Goal: Transaction & Acquisition: Purchase product/service

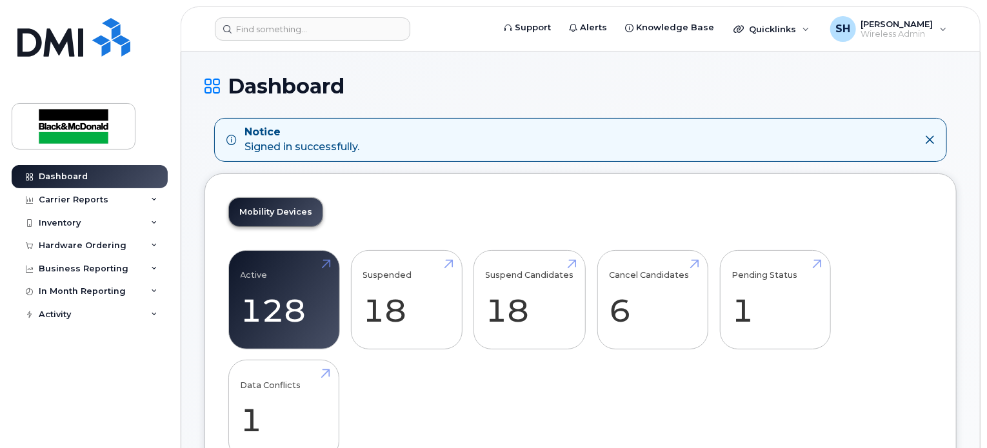
click at [536, 94] on h1 "Dashboard" at bounding box center [581, 86] width 752 height 23
click at [430, 208] on div "Mobility Devices Active 128 -42% Suspended 18 -58% Suspend Candidates 18 Cancel…" at bounding box center [581, 334] width 752 height 321
click at [150, 226] on div "Inventory" at bounding box center [90, 223] width 156 height 23
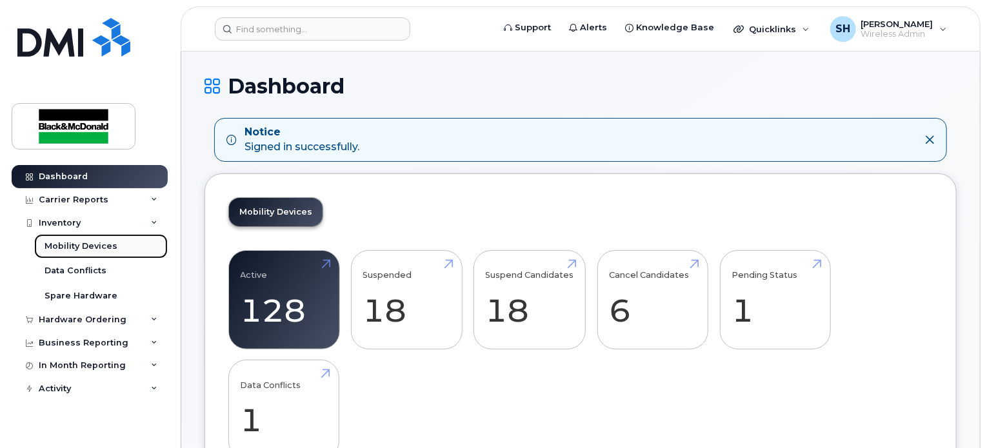
click at [126, 246] on link "Mobility Devices" at bounding box center [101, 246] width 134 height 25
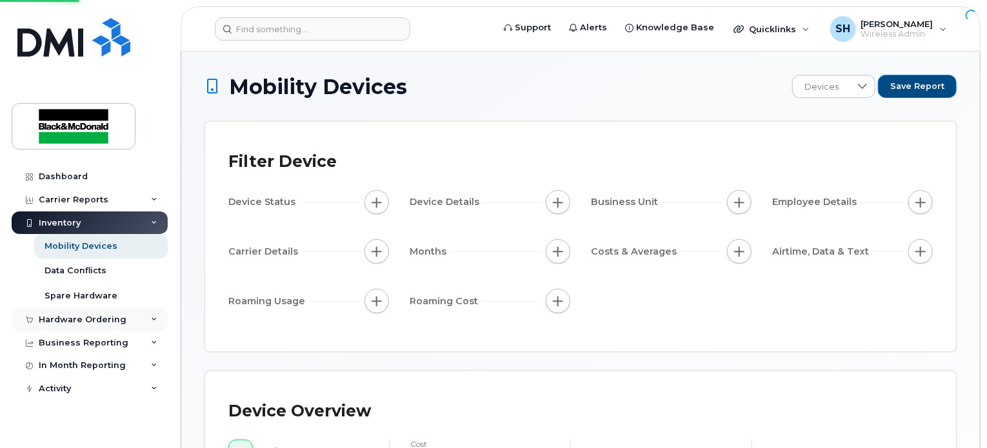
click at [144, 319] on div "Hardware Ordering" at bounding box center [90, 319] width 156 height 23
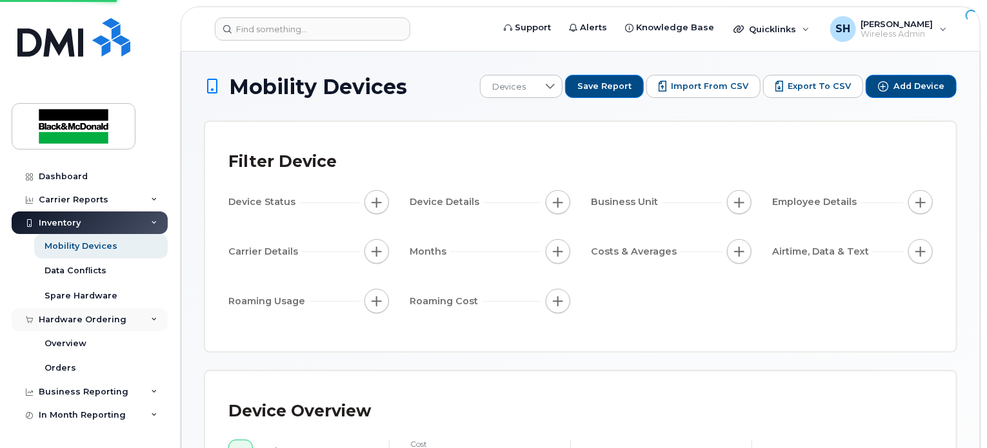
click at [101, 319] on div "Hardware Ordering" at bounding box center [83, 320] width 88 height 10
click at [76, 315] on div "Hardware Ordering" at bounding box center [83, 320] width 88 height 10
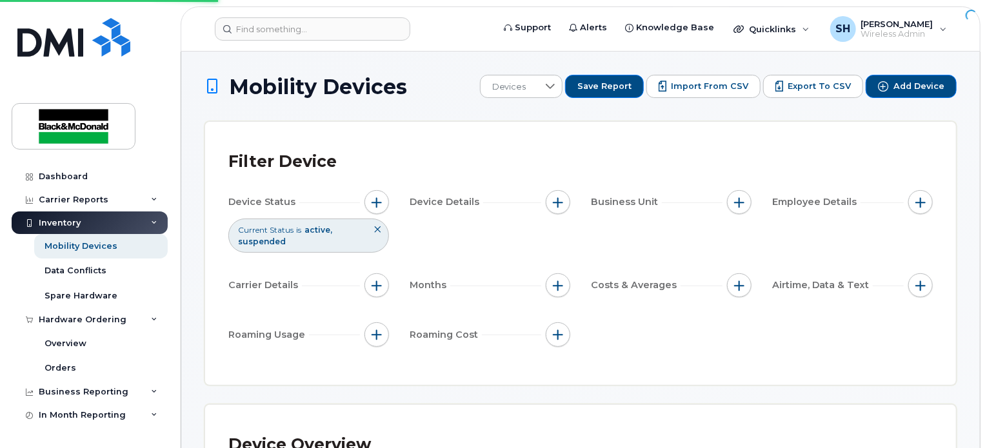
click at [605, 141] on div "Filter Device Device Status Current Status is active suspended Device Details B…" at bounding box center [580, 253] width 751 height 263
click at [99, 317] on div "Hardware Ordering" at bounding box center [83, 320] width 88 height 10
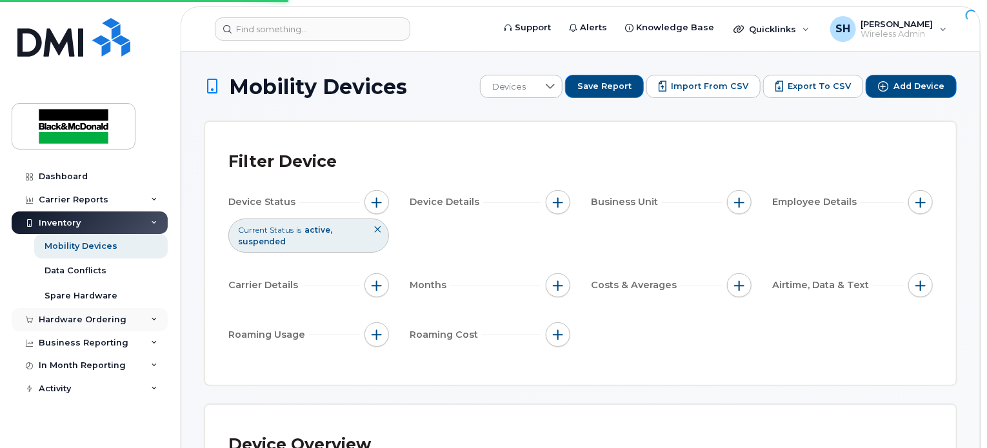
click at [110, 319] on div "Hardware Ordering" at bounding box center [83, 320] width 88 height 10
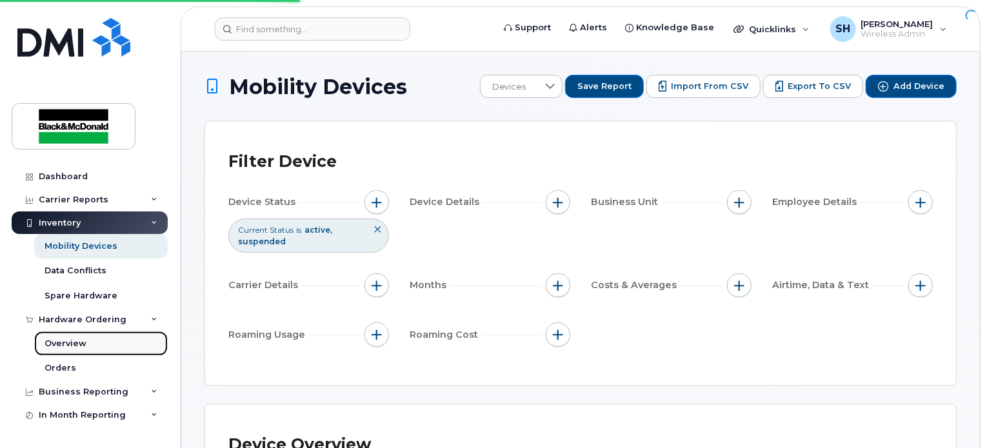
click at [66, 343] on div "Overview" at bounding box center [66, 344] width 42 height 12
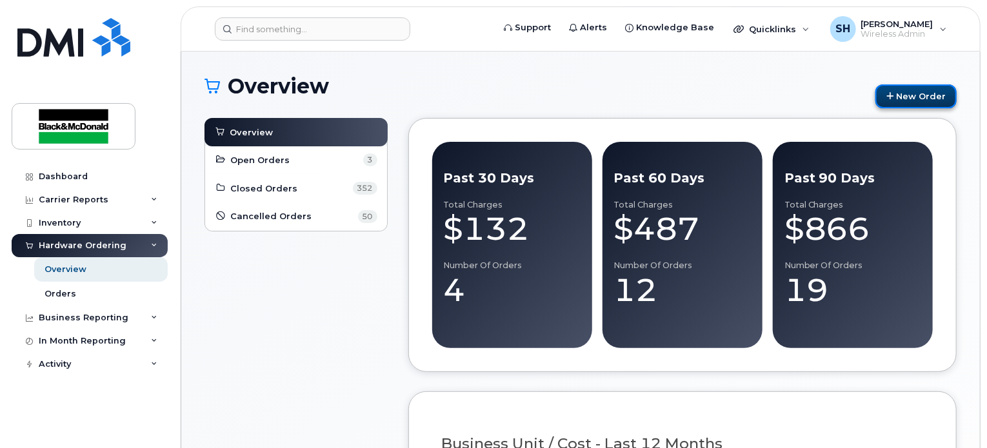
click at [887, 101] on link "New Order" at bounding box center [916, 97] width 81 height 24
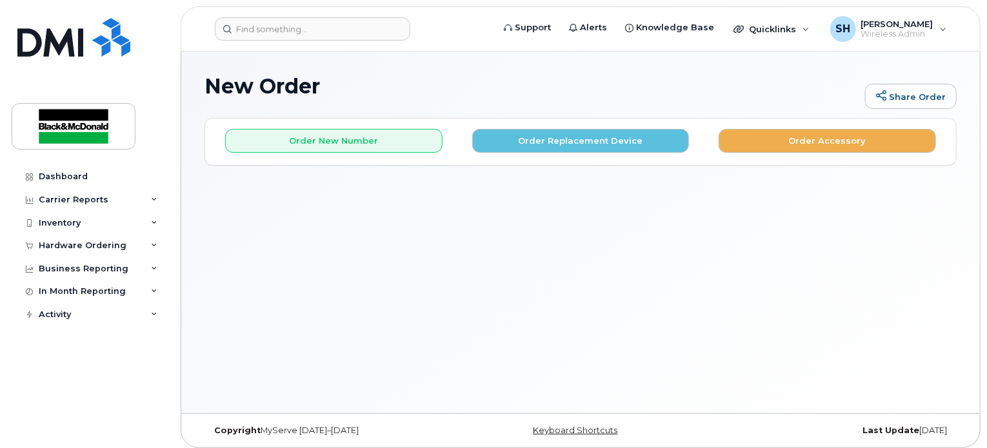
click at [390, 206] on div "New Order Share Order × Share This Order If you want to allow others to create …" at bounding box center [580, 233] width 799 height 362
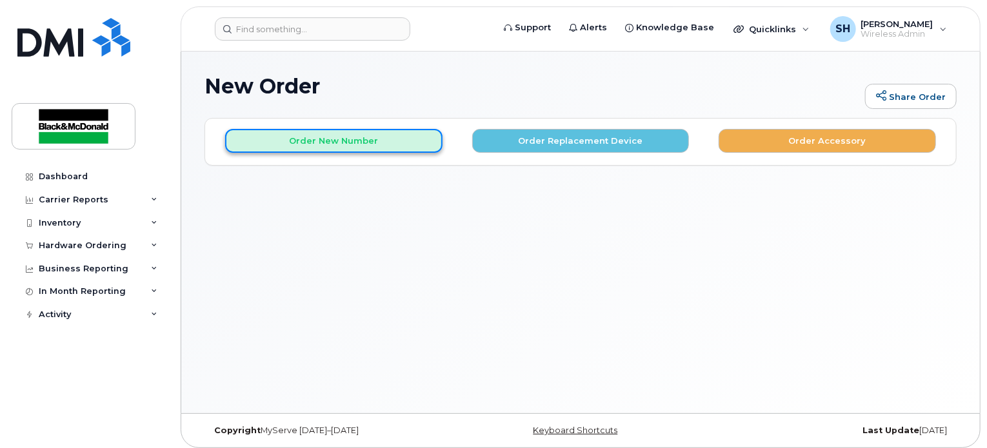
click at [339, 139] on button "Order New Number" at bounding box center [333, 141] width 217 height 24
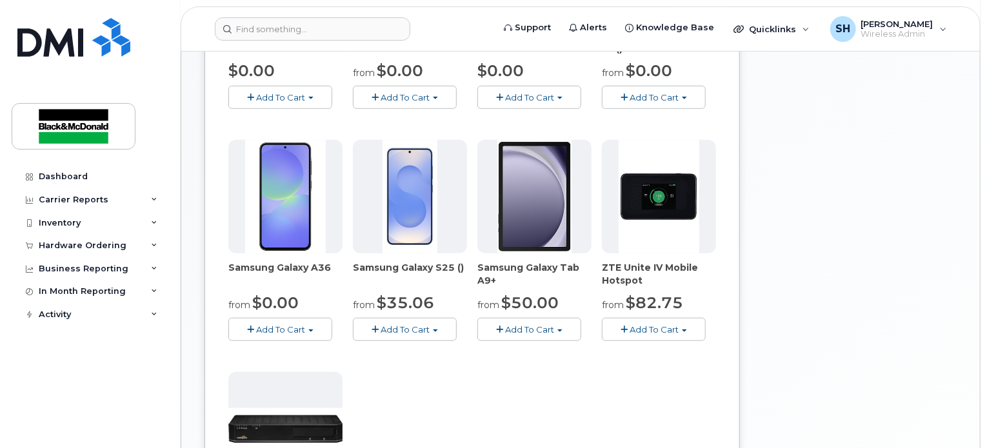
scroll to position [323, 0]
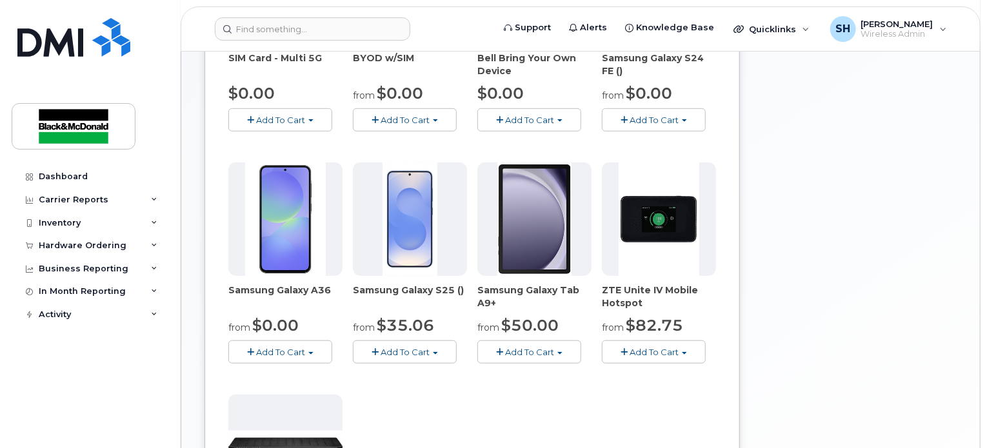
click at [772, 235] on div "Your Cart is Empty! Choose product from the left side and you will see the new …" at bounding box center [853, 248] width 206 height 906
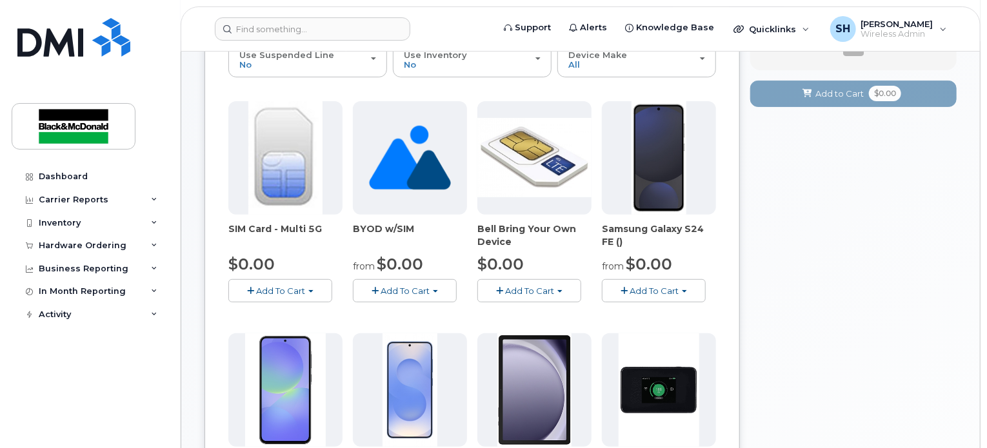
scroll to position [258, 0]
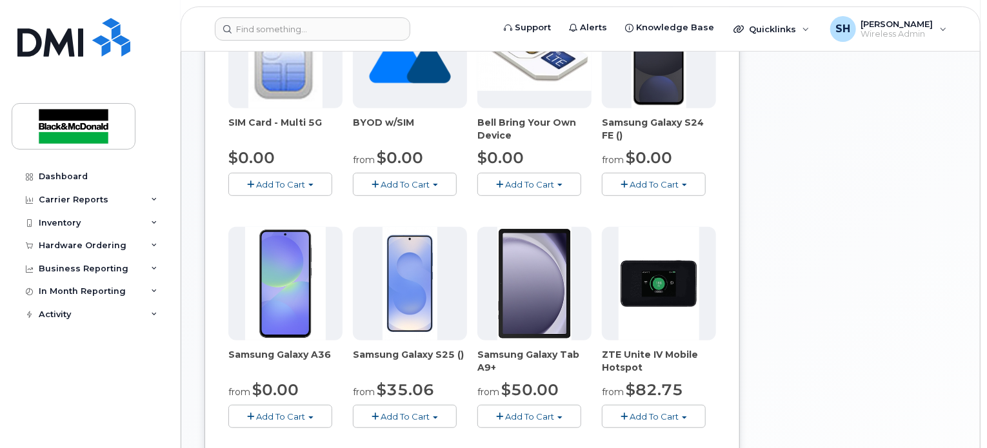
click at [298, 416] on span "Add To Cart" at bounding box center [280, 417] width 49 height 10
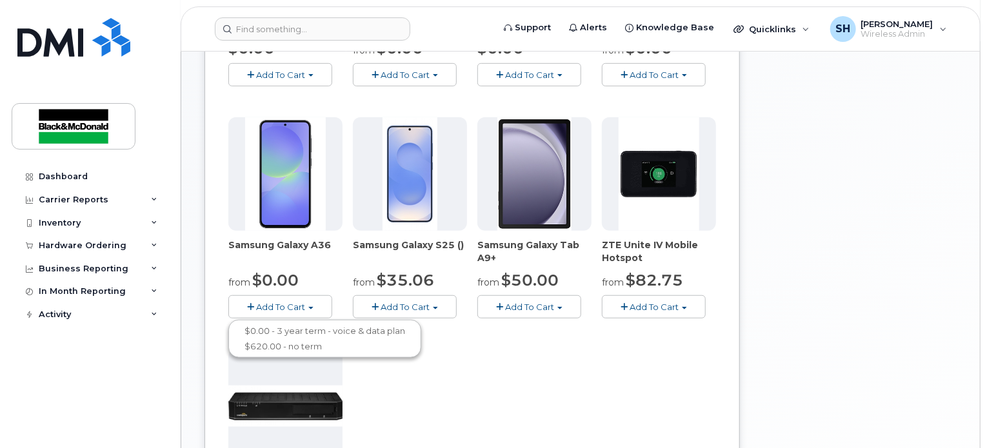
scroll to position [452, 0]
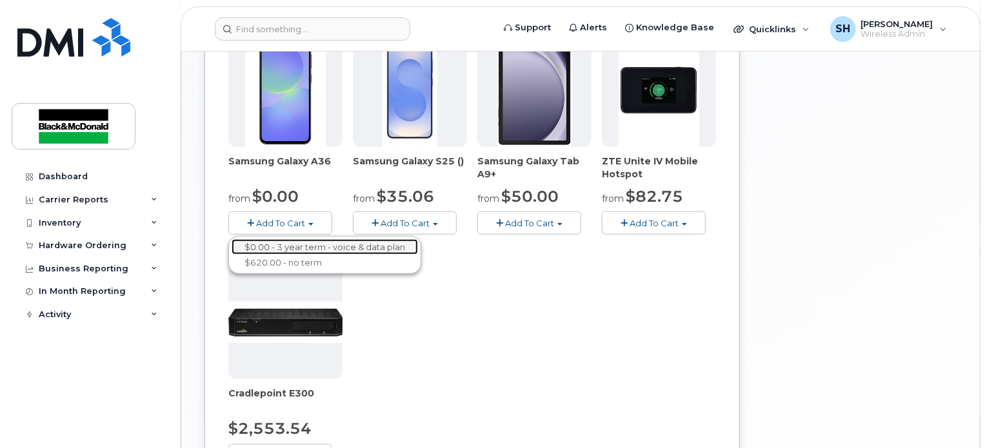
click at [335, 246] on link "$0.00 - 3 year term - voice & data plan" at bounding box center [325, 247] width 186 height 16
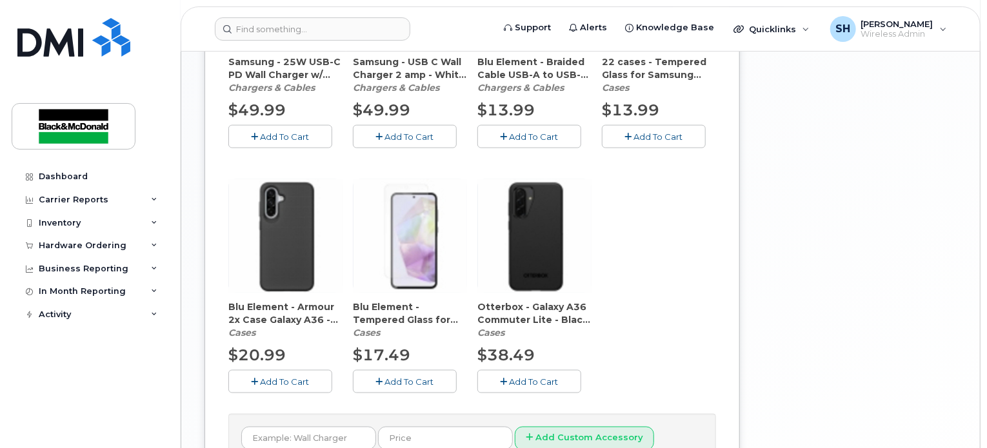
scroll to position [919, 0]
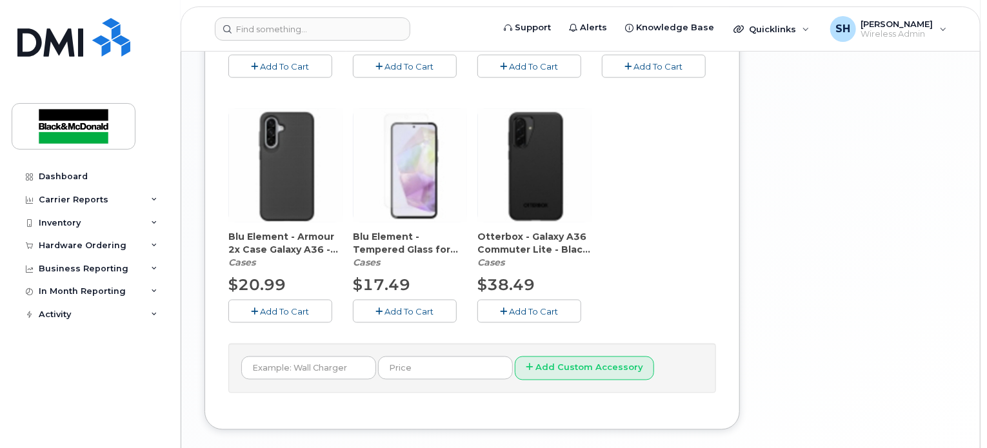
click at [545, 310] on span "Add To Cart" at bounding box center [534, 311] width 49 height 10
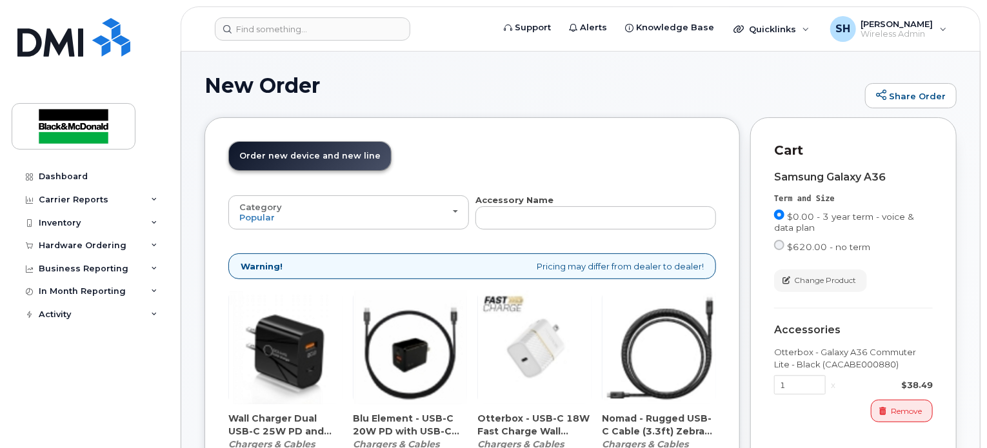
scroll to position [0, 0]
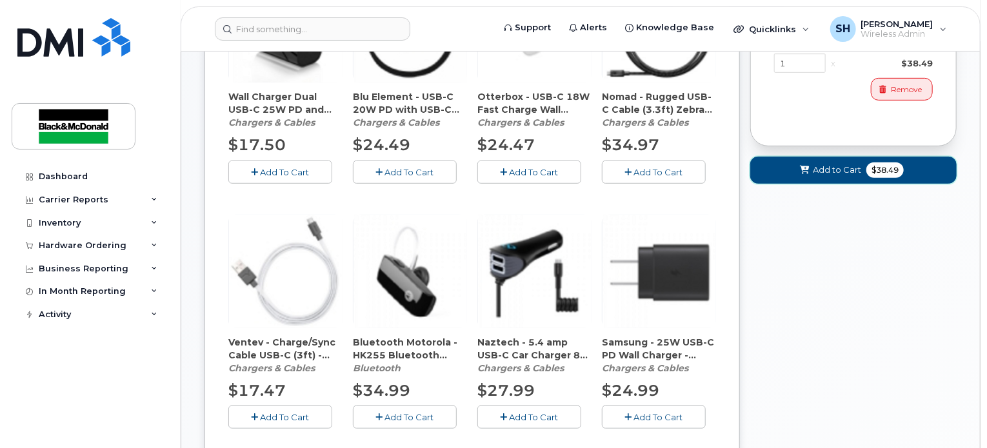
click at [844, 167] on span "Add to Cart" at bounding box center [837, 170] width 48 height 12
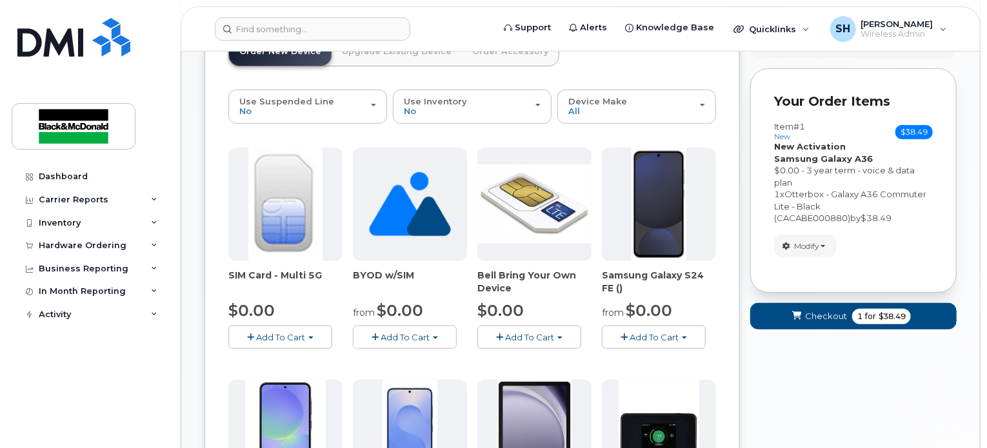
scroll to position [194, 0]
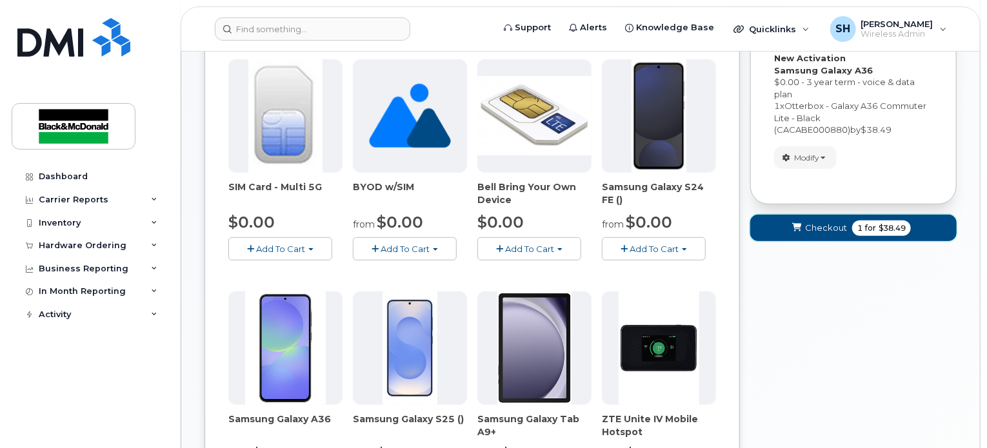
click at [802, 225] on icon "submit" at bounding box center [797, 228] width 9 height 8
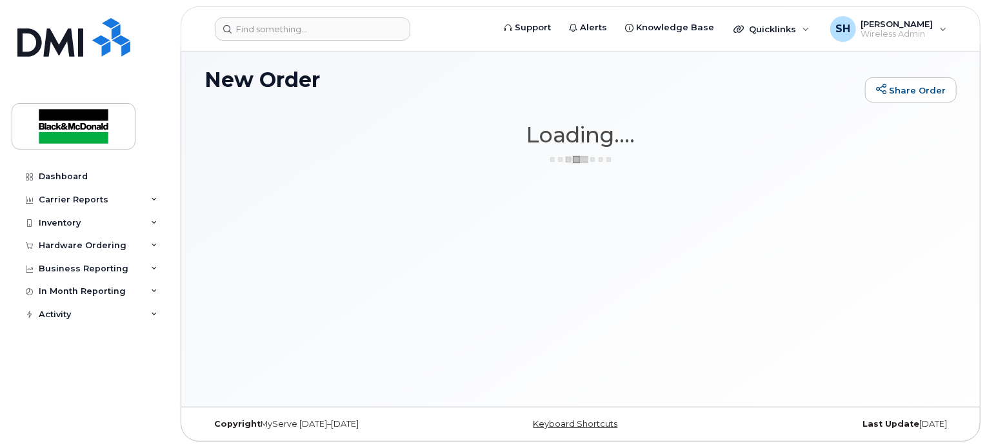
scroll to position [6, 0]
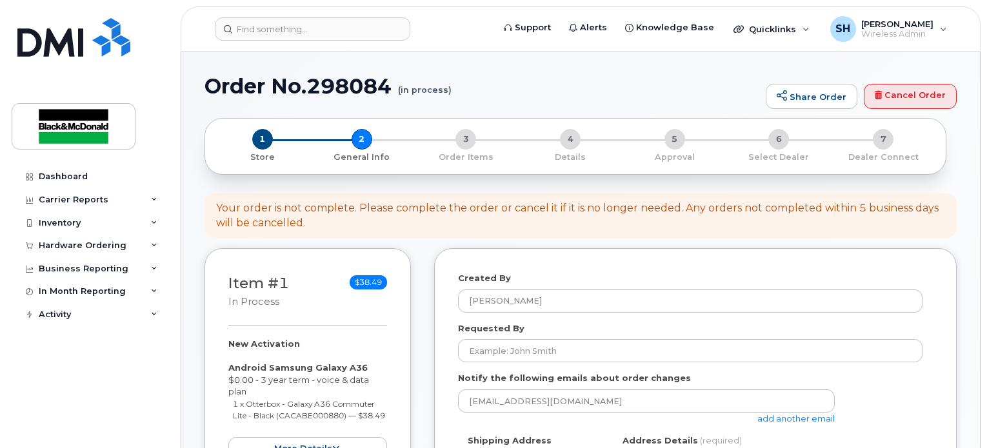
select select
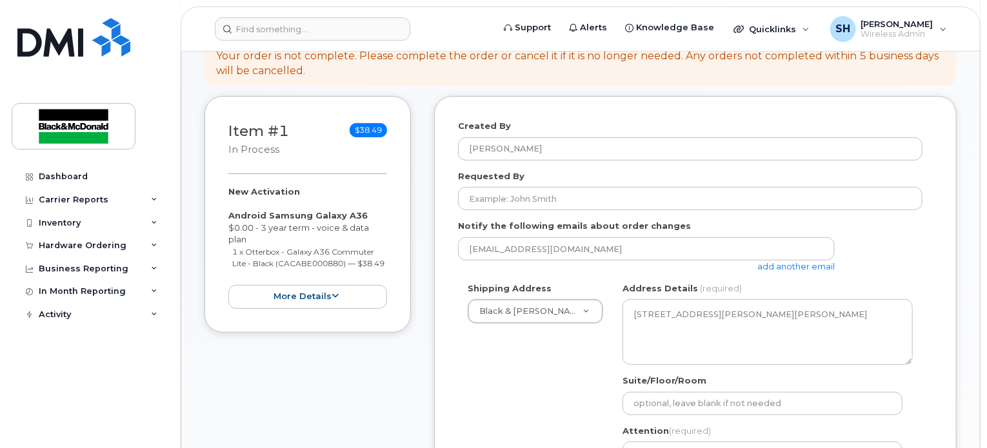
scroll to position [194, 0]
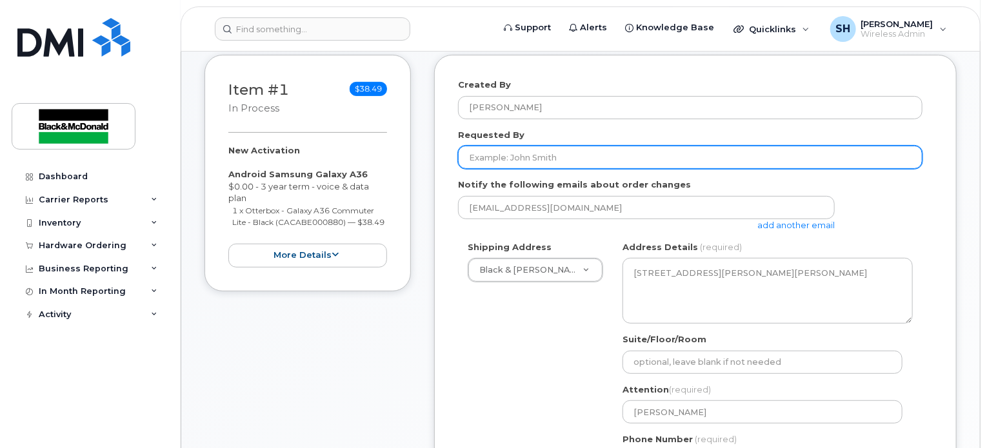
click at [522, 152] on input "Requested By" at bounding box center [690, 157] width 465 height 23
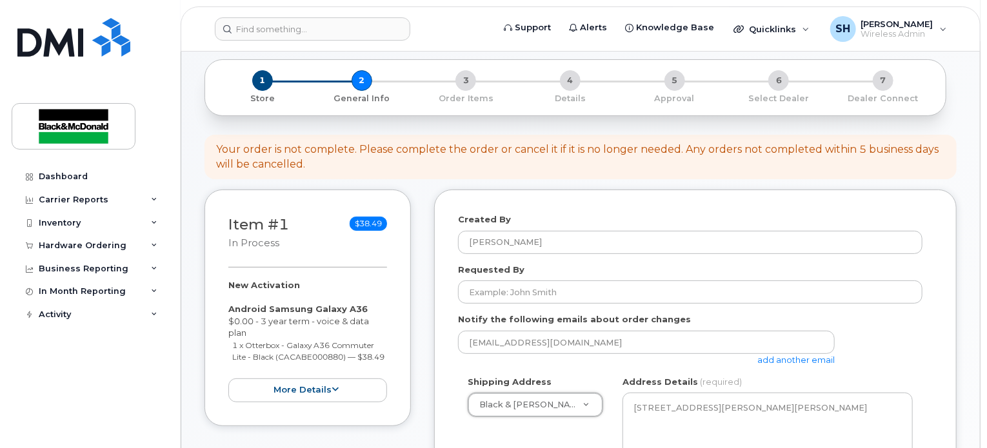
scroll to position [129, 0]
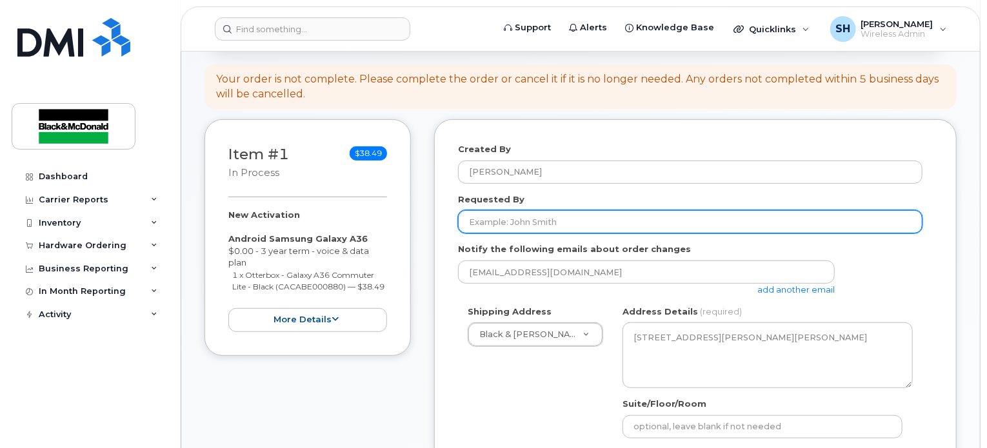
click at [523, 223] on input "Requested By" at bounding box center [690, 221] width 465 height 23
type input "C"
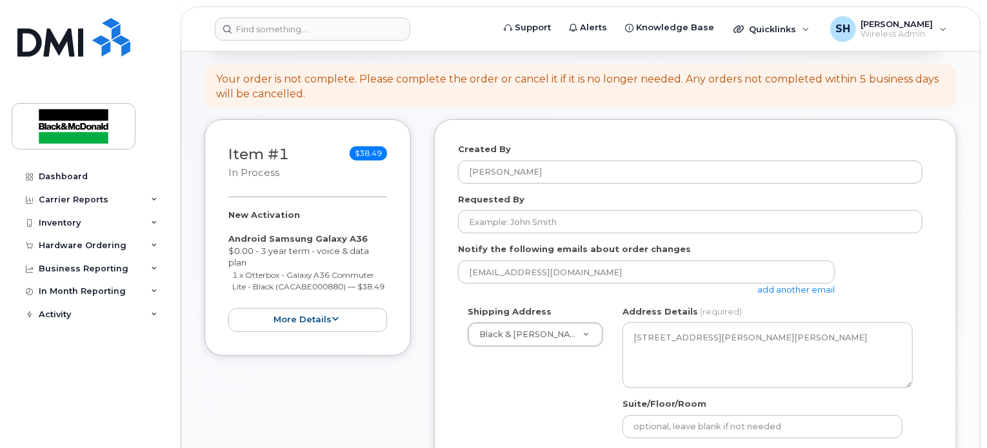
click at [461, 315] on div "Shipping Address Black & McDonald Regina Black & McDonald Regina Black & McDona…" at bounding box center [535, 327] width 155 height 42
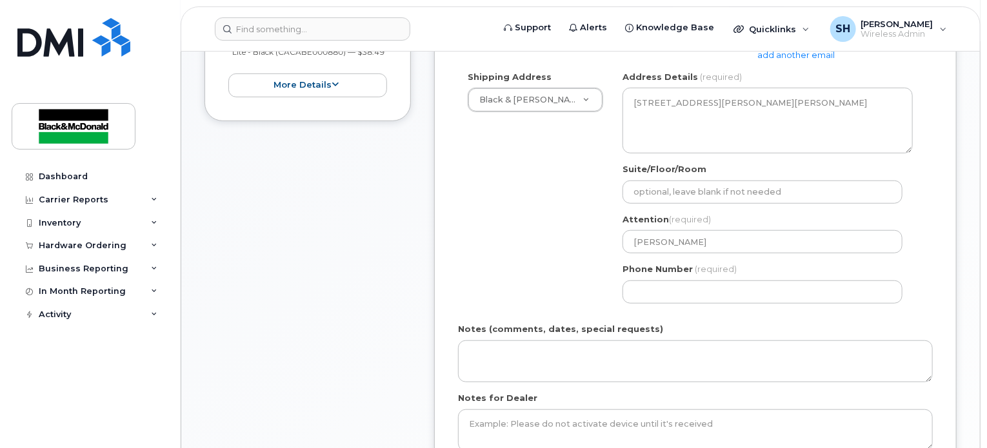
scroll to position [387, 0]
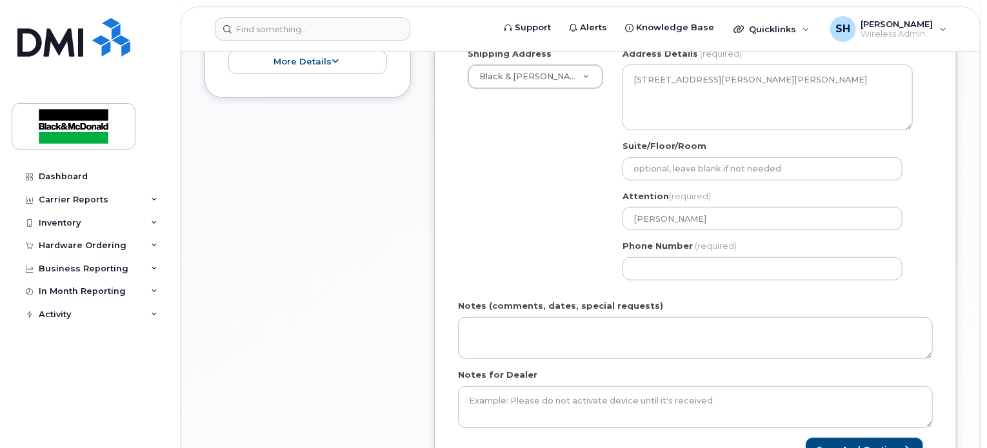
click at [662, 255] on div "Phone Number (required)" at bounding box center [768, 260] width 290 height 41
click at [663, 267] on input "Phone Number" at bounding box center [763, 268] width 280 height 23
select select
type input "306500677"
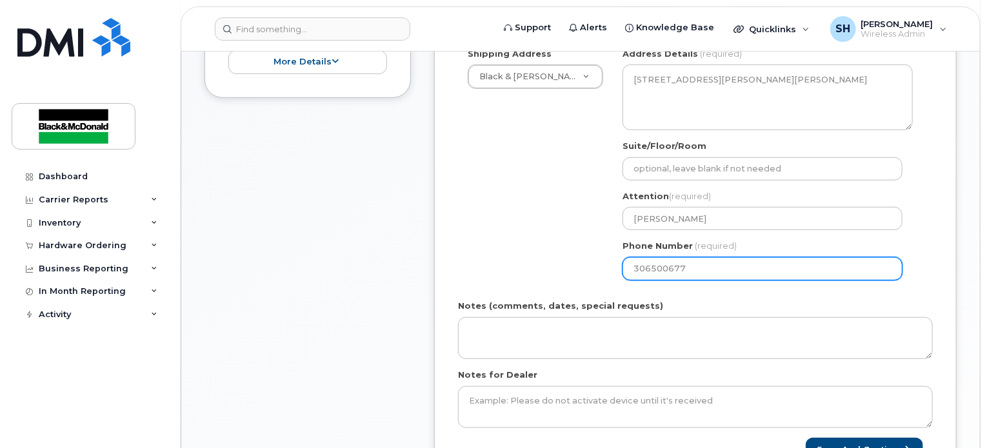
select select
type input "3065006776"
click at [590, 269] on div "Shipping Address Black & McDonald Regina Black & McDonald Regina Black & McDona…" at bounding box center [690, 169] width 465 height 243
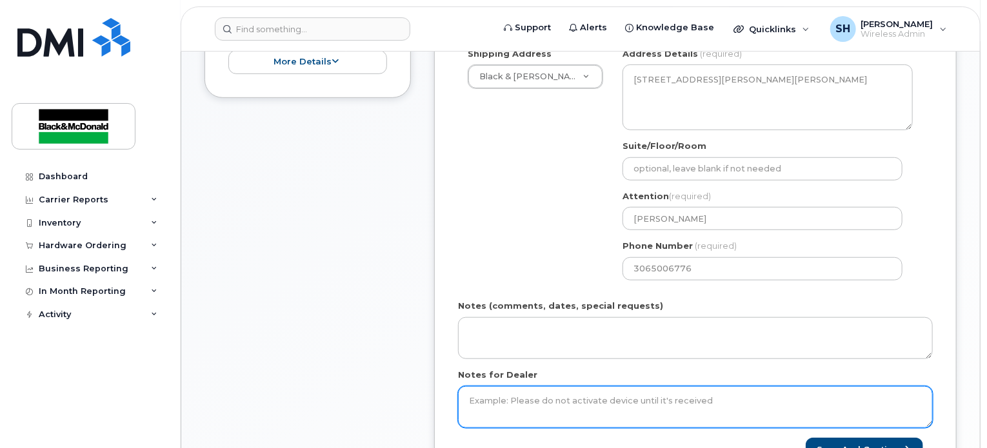
scroll to position [516, 0]
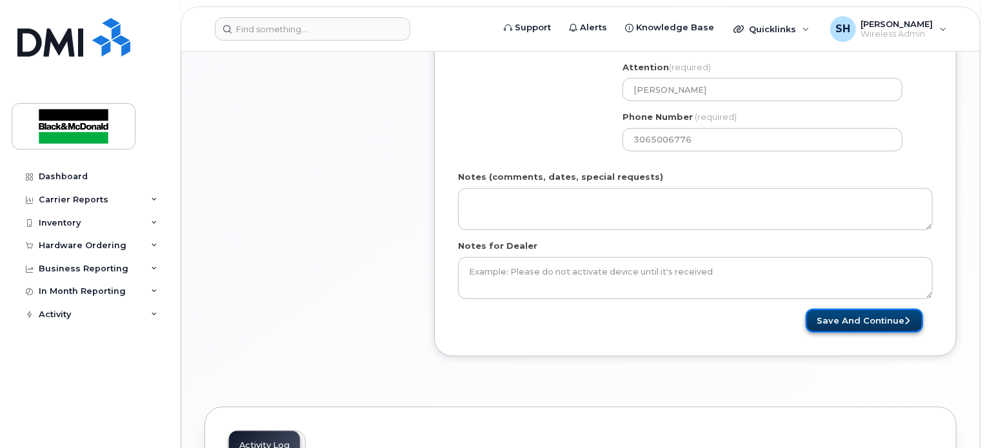
click at [857, 319] on button "Save and Continue" at bounding box center [864, 321] width 117 height 24
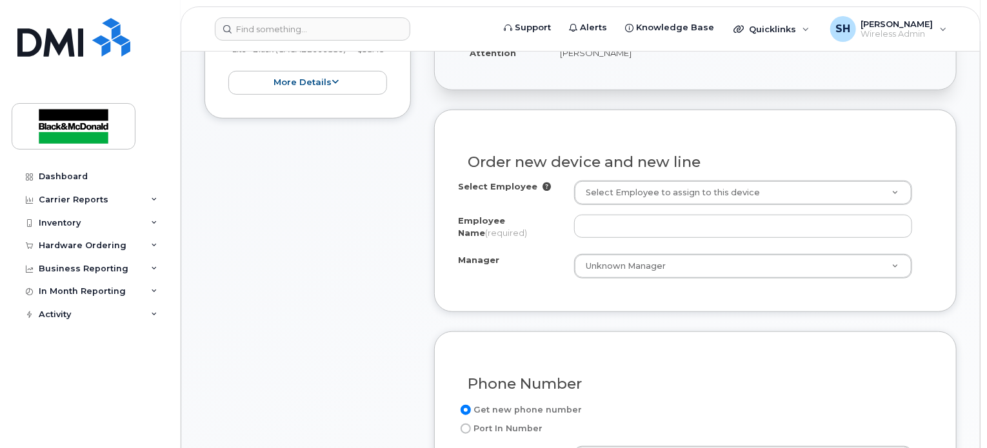
scroll to position [387, 0]
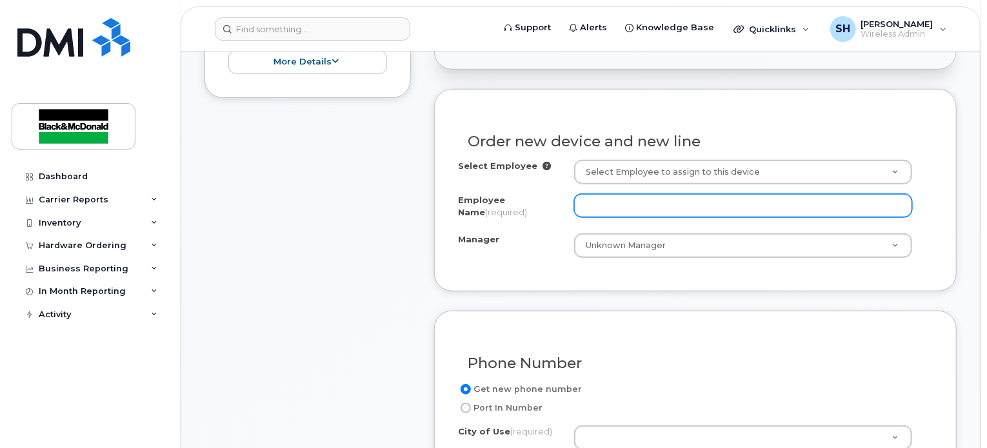
click at [643, 200] on input "Employee Name (required)" at bounding box center [743, 205] width 338 height 23
type input "[PERSON_NAME]"
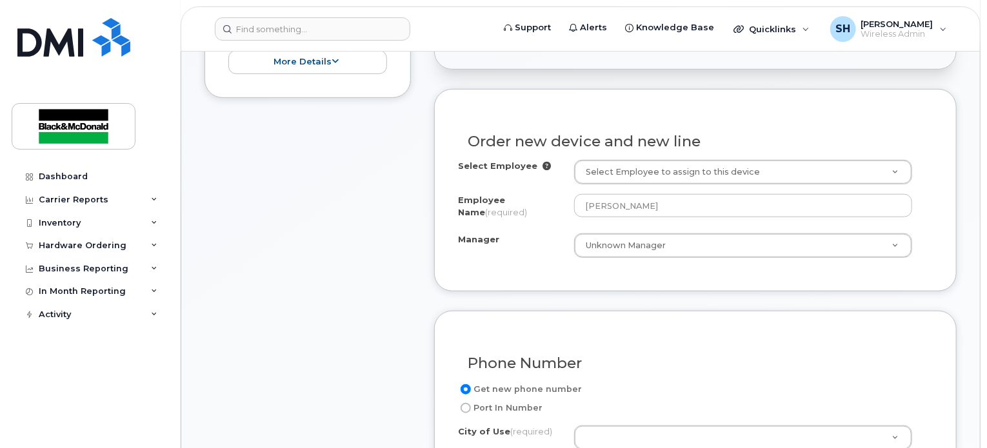
click at [429, 284] on div "Item #1 in process $38.49 New Activation Android Samsung Galaxy A36 $0.00 - 3 y…" at bounding box center [581, 421] width 752 height 1121
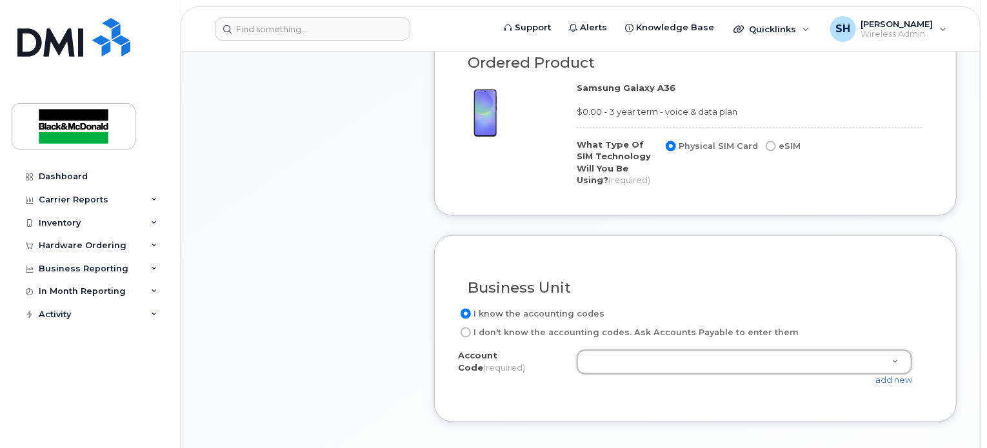
scroll to position [968, 0]
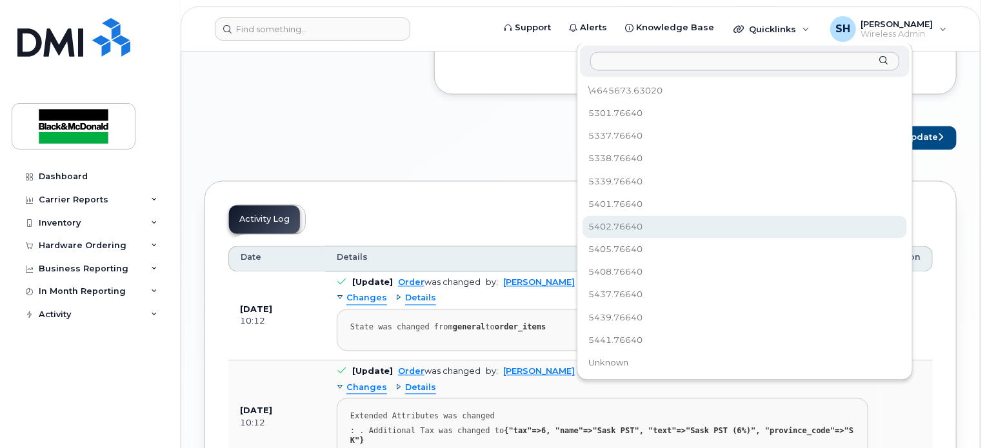
scroll to position [1226, 0]
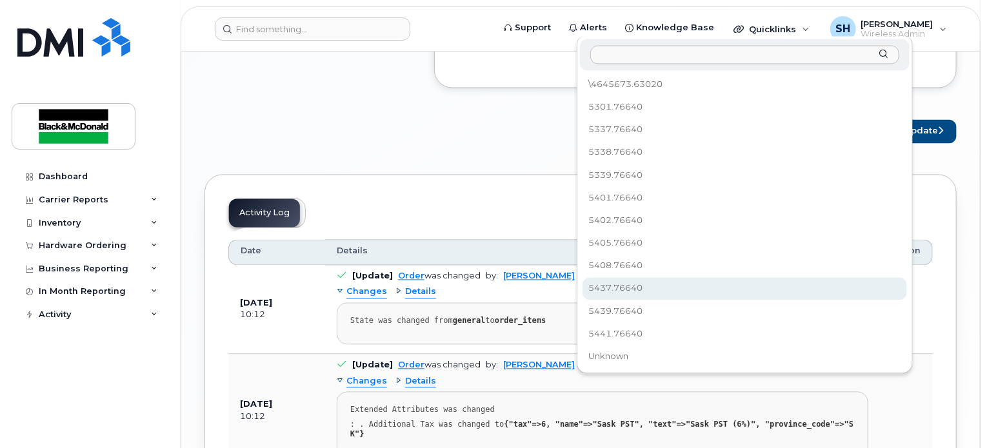
select select "5437.76640"
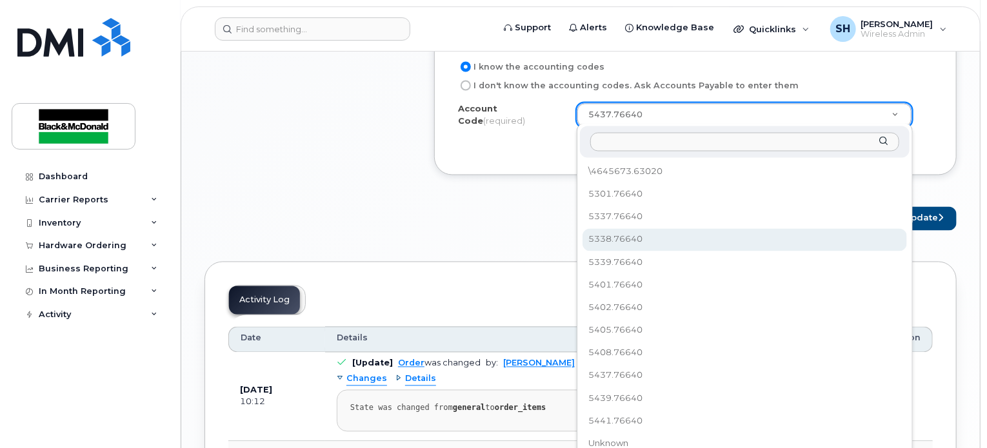
scroll to position [1161, 0]
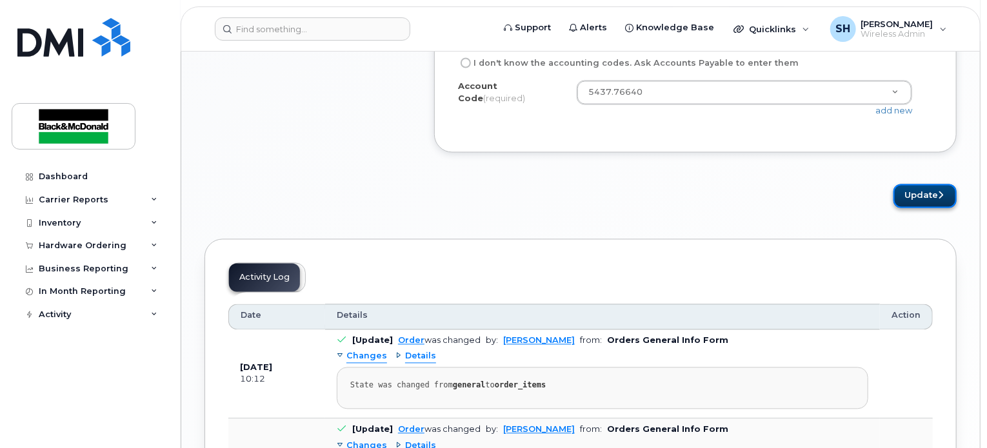
click at [901, 197] on button "Update" at bounding box center [925, 197] width 63 height 24
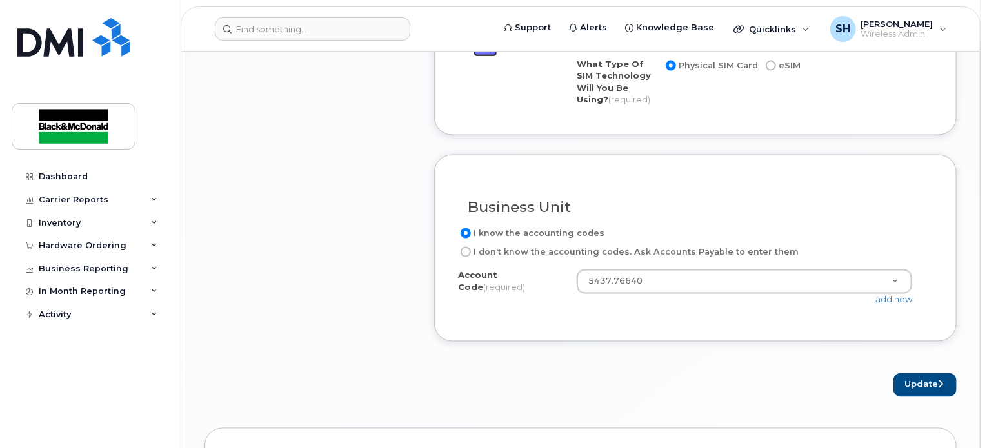
scroll to position [1064, 0]
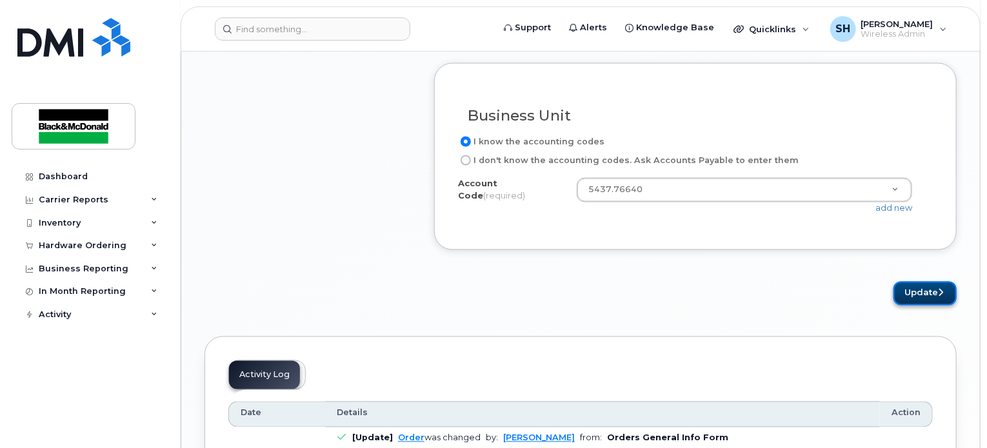
click at [900, 283] on button "Update" at bounding box center [925, 294] width 63 height 24
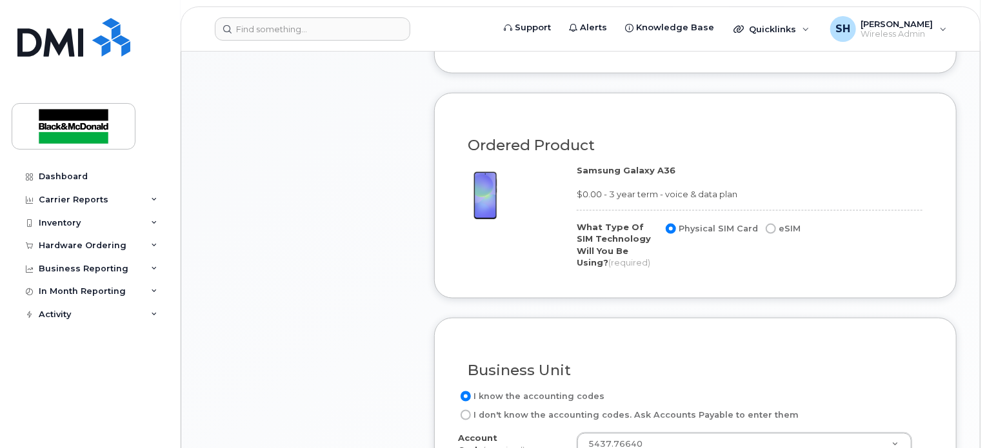
scroll to position [999, 0]
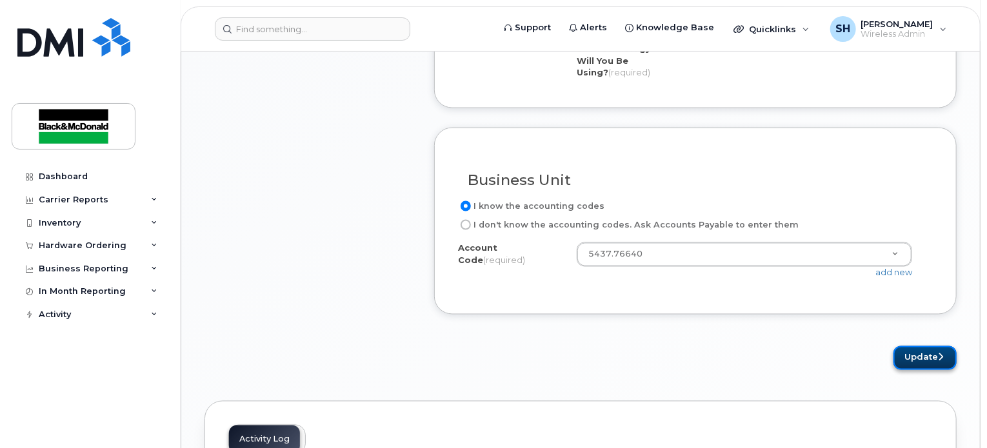
click at [933, 350] on button "Update" at bounding box center [925, 358] width 63 height 24
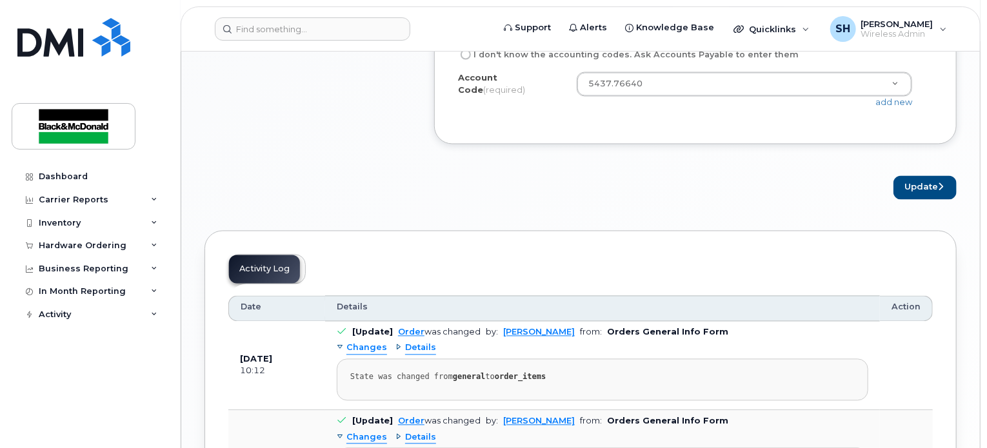
scroll to position [1174, 0]
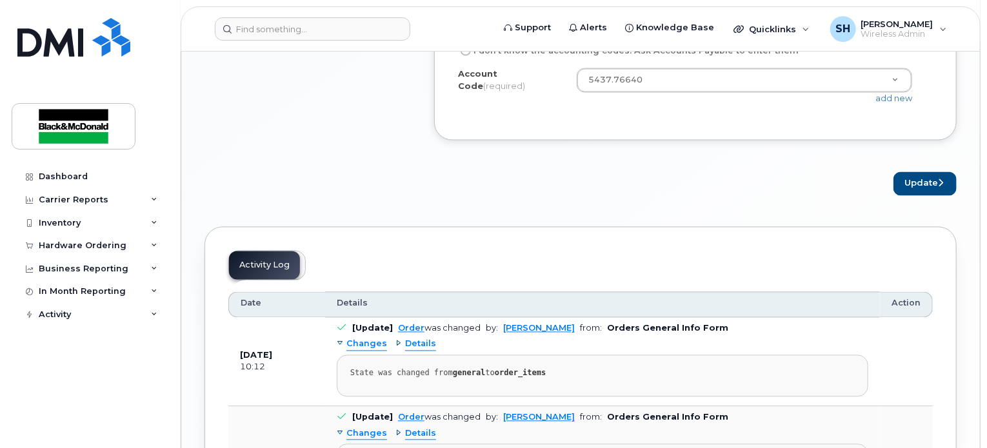
click at [909, 174] on button "Update" at bounding box center [925, 184] width 63 height 24
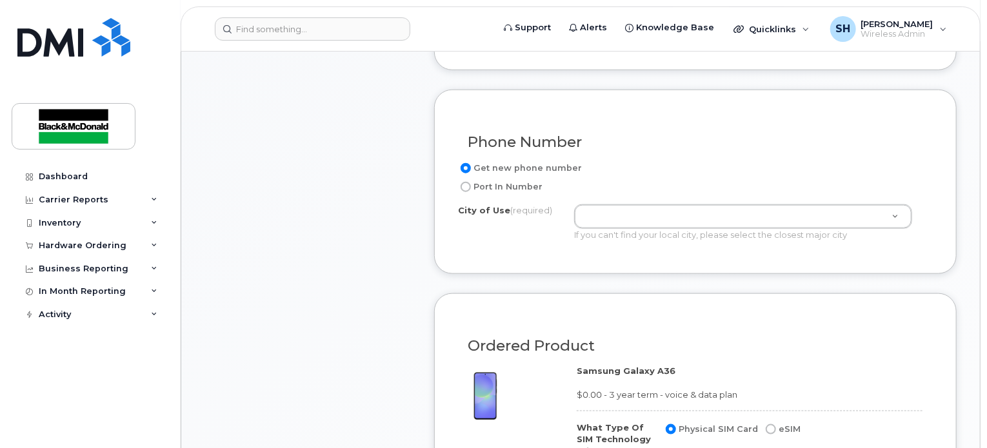
scroll to position [548, 0]
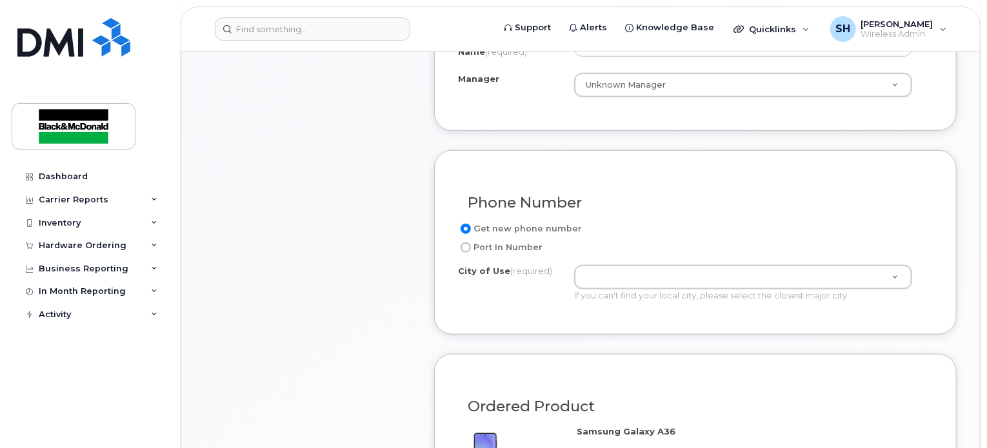
click at [297, 230] on div "Item #1 in process $38.49 New Activation Android Samsung Galaxy A36 $0.00 - 3 y…" at bounding box center [308, 261] width 206 height 1121
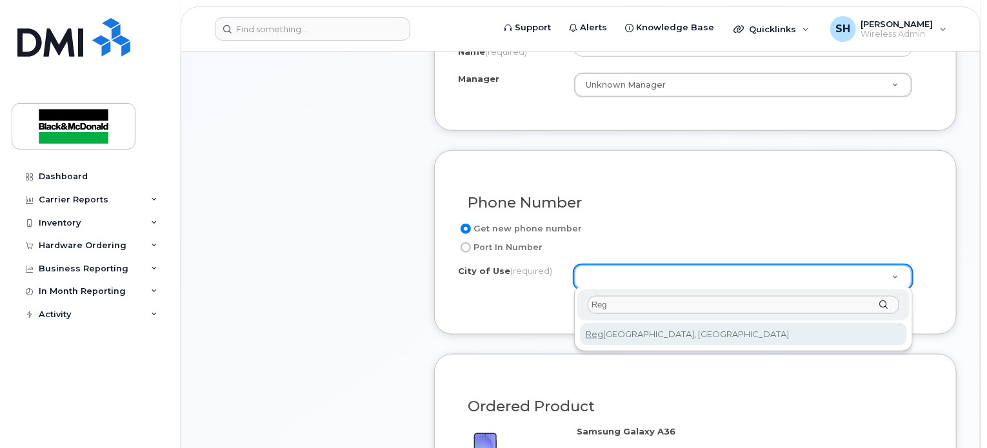
type input "Reg"
type input "7079"
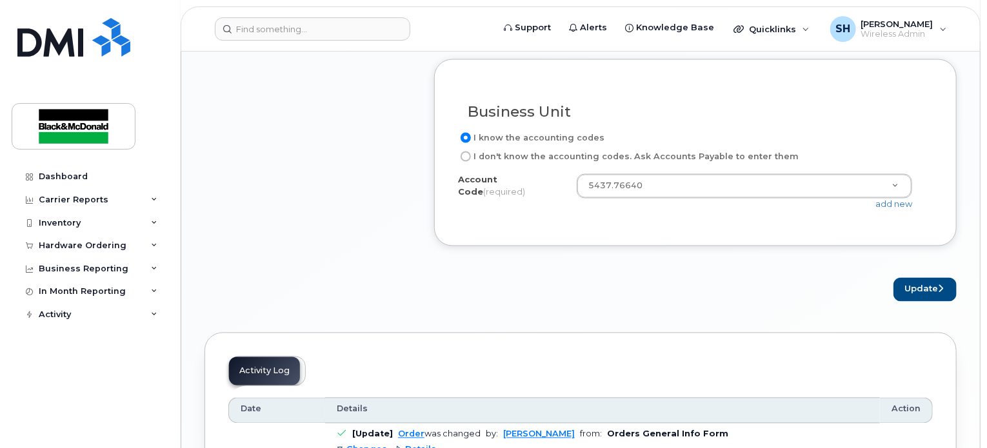
scroll to position [1064, 0]
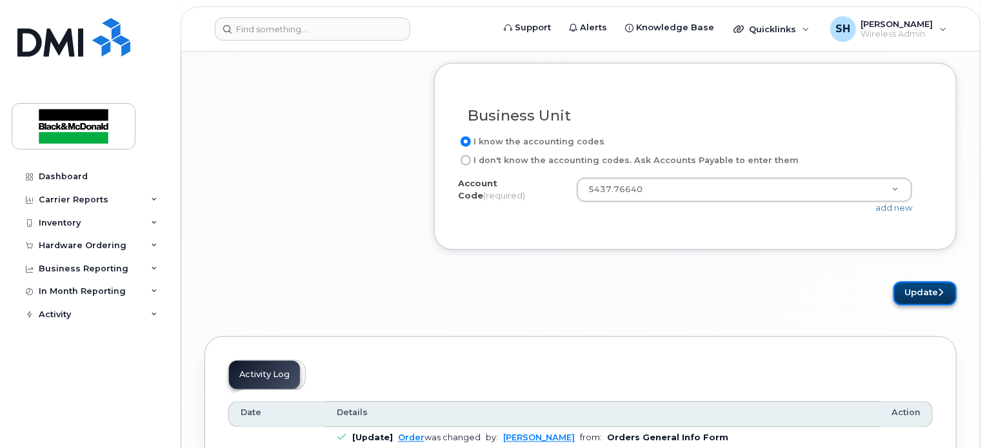
drag, startPoint x: 914, startPoint y: 296, endPoint x: 914, endPoint y: 305, distance: 8.4
click at [914, 298] on button "Update" at bounding box center [925, 294] width 63 height 24
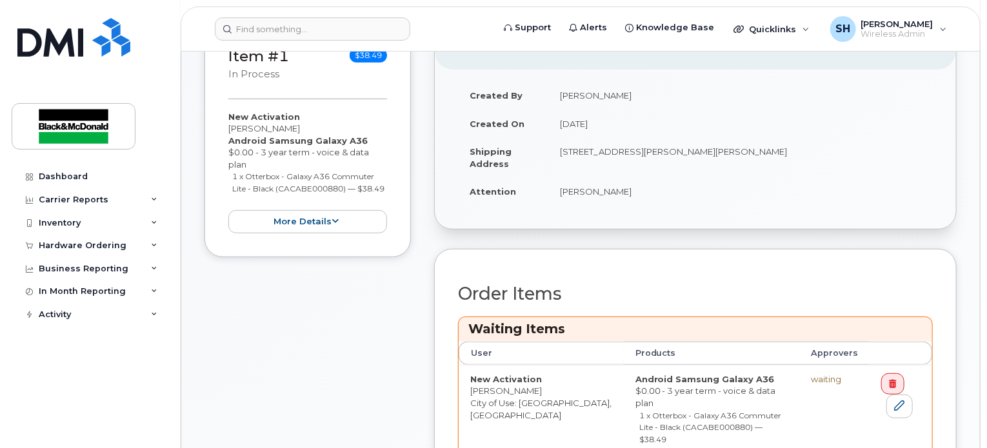
scroll to position [387, 0]
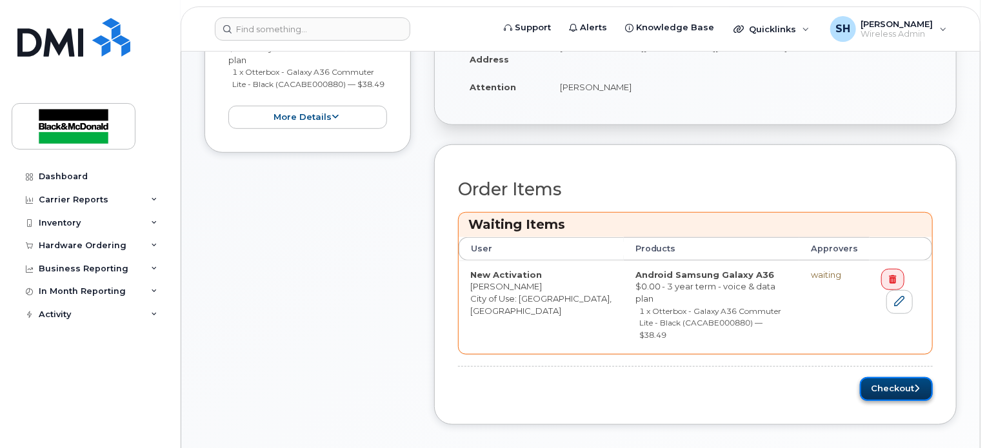
click at [909, 377] on button "Checkout" at bounding box center [896, 389] width 73 height 24
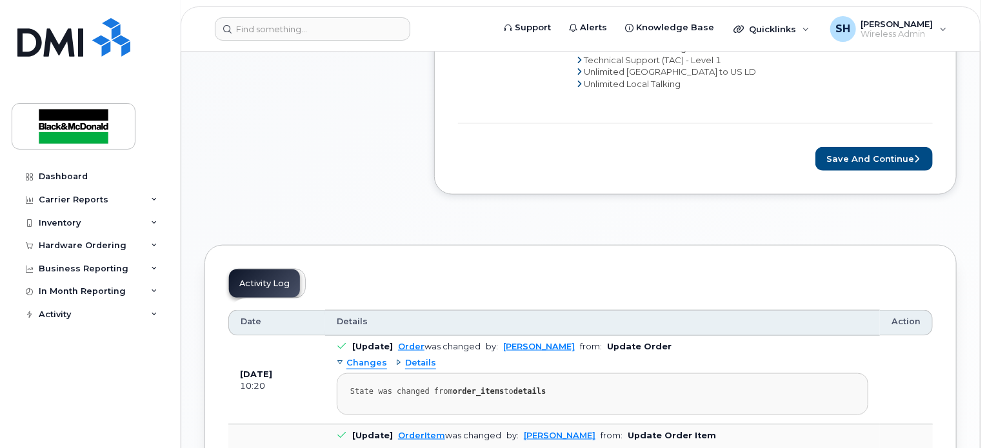
scroll to position [710, 0]
click at [865, 152] on button "Save and Continue" at bounding box center [874, 158] width 117 height 24
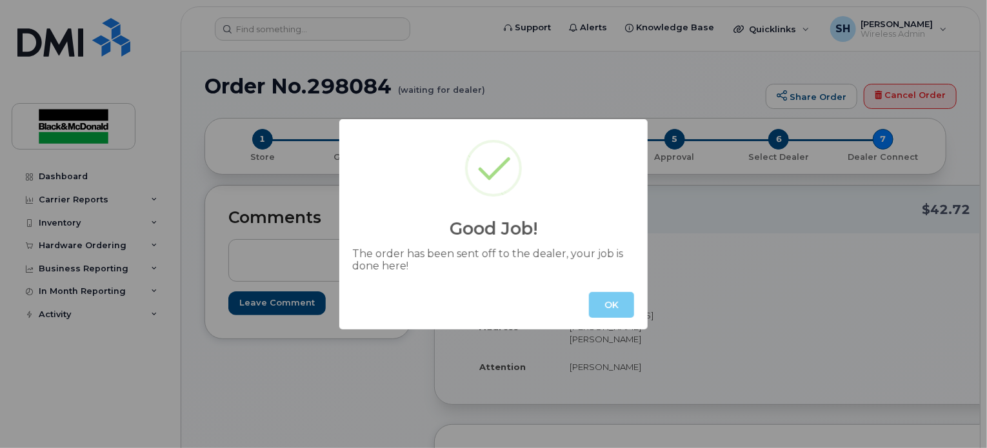
click at [614, 298] on button "OK" at bounding box center [611, 305] width 45 height 26
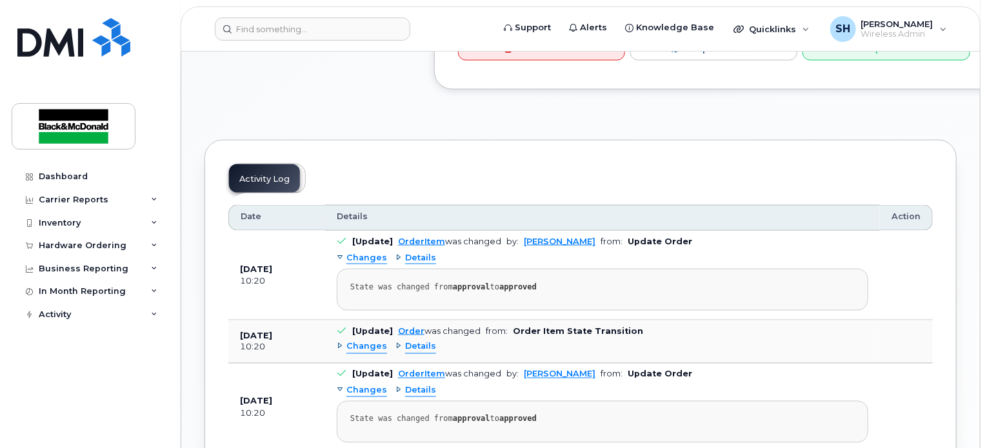
scroll to position [774, 0]
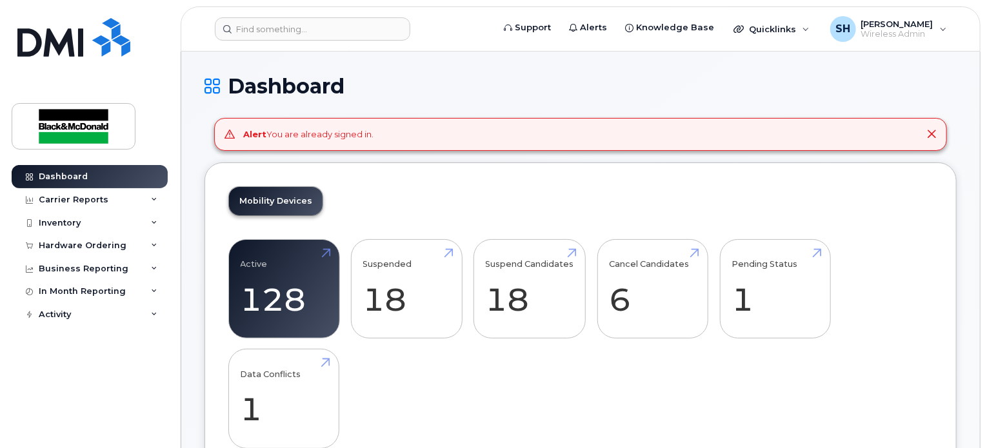
click at [646, 195] on div "Mobility Devices Active 128 -42% Suspended 18 -58% Suspend Candidates 18 Cancel…" at bounding box center [581, 323] width 752 height 321
